Goal: Find specific page/section: Find specific page/section

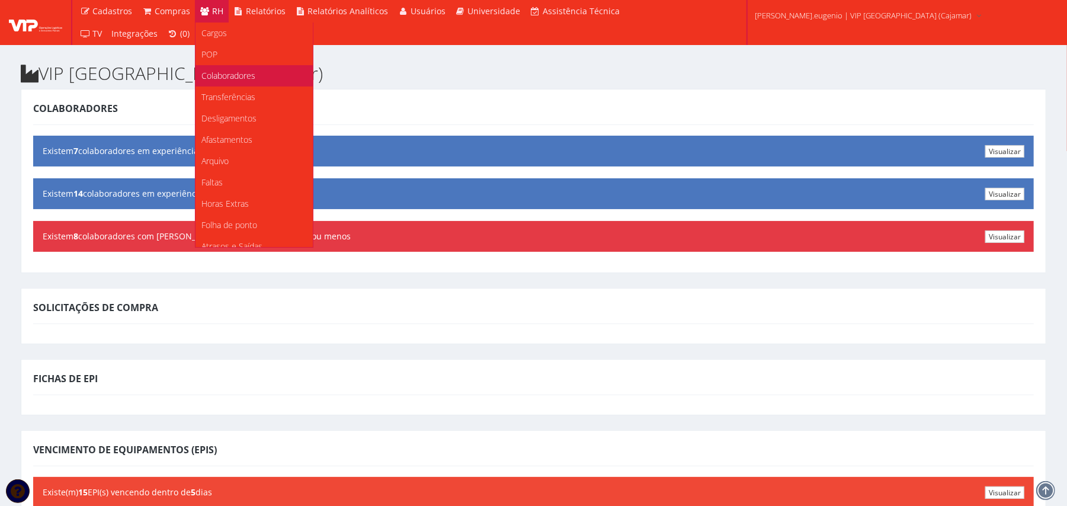
click at [225, 72] on span "Colaboradores" at bounding box center [228, 75] width 54 height 11
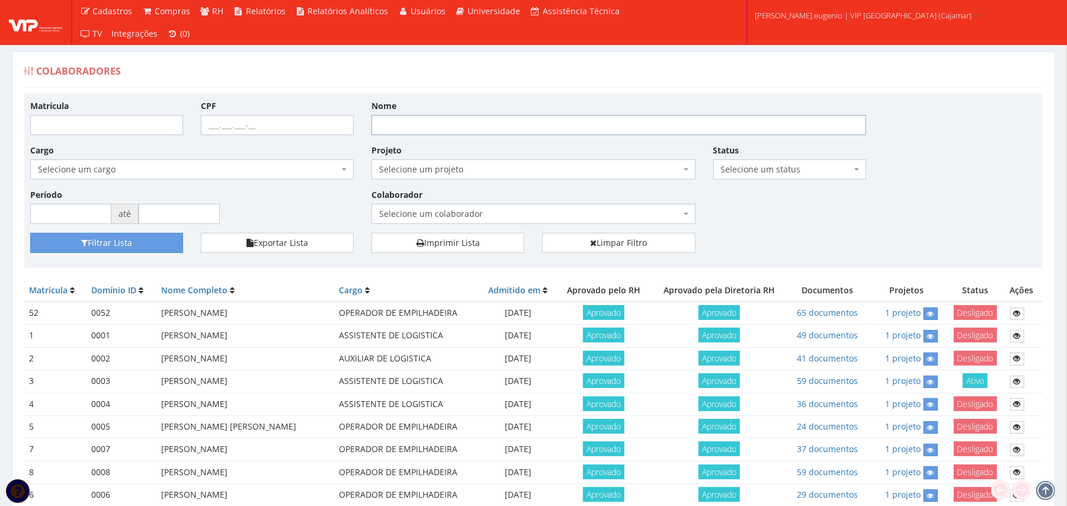
click at [484, 124] on input "Nome" at bounding box center [618, 125] width 495 height 20
type input "mateus"
click at [30, 233] on button "Filtrar Lista" at bounding box center [106, 243] width 153 height 20
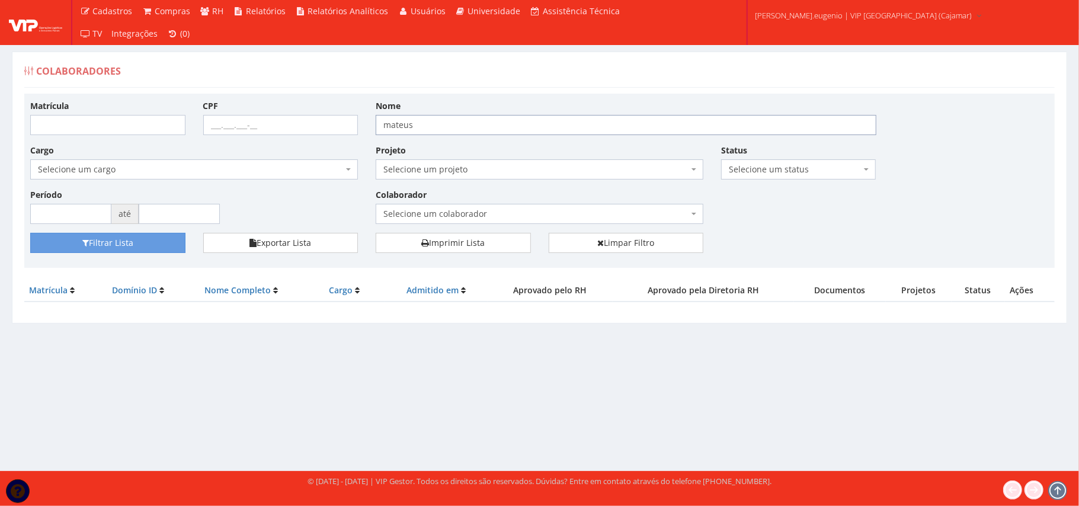
click at [401, 128] on input "mateus" at bounding box center [625, 125] width 500 height 20
type input "matheus"
click at [30, 233] on button "Filtrar Lista" at bounding box center [107, 243] width 155 height 20
click at [435, 121] on input "matheus" at bounding box center [625, 125] width 500 height 20
type input "mateus Gabiel"
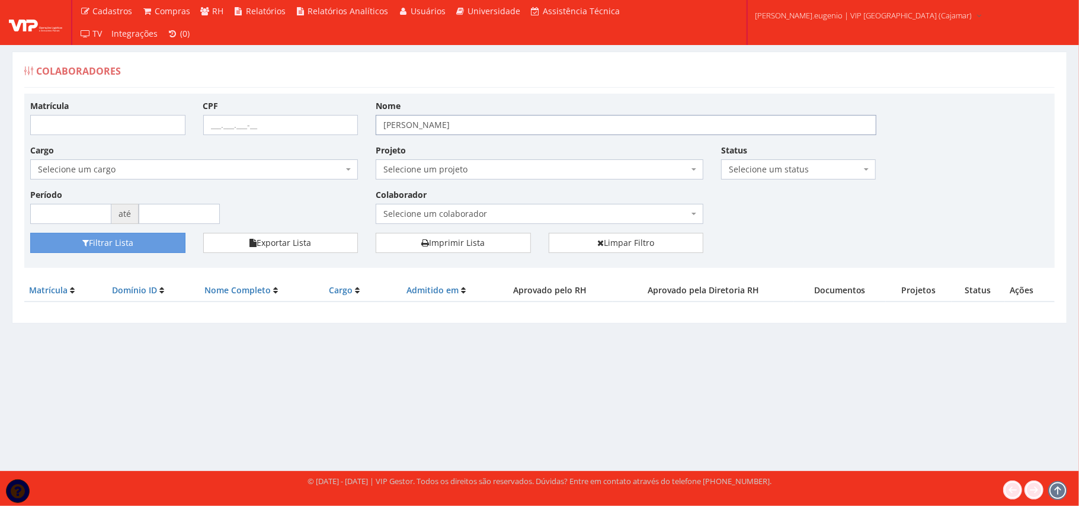
click at [30, 233] on button "Filtrar Lista" at bounding box center [107, 243] width 155 height 20
click at [453, 126] on input "mateus Gabiel" at bounding box center [625, 125] width 500 height 20
type input "[PERSON_NAME]"
click at [30, 233] on button "Filtrar Lista" at bounding box center [107, 243] width 155 height 20
